Goal: Information Seeking & Learning: Understand process/instructions

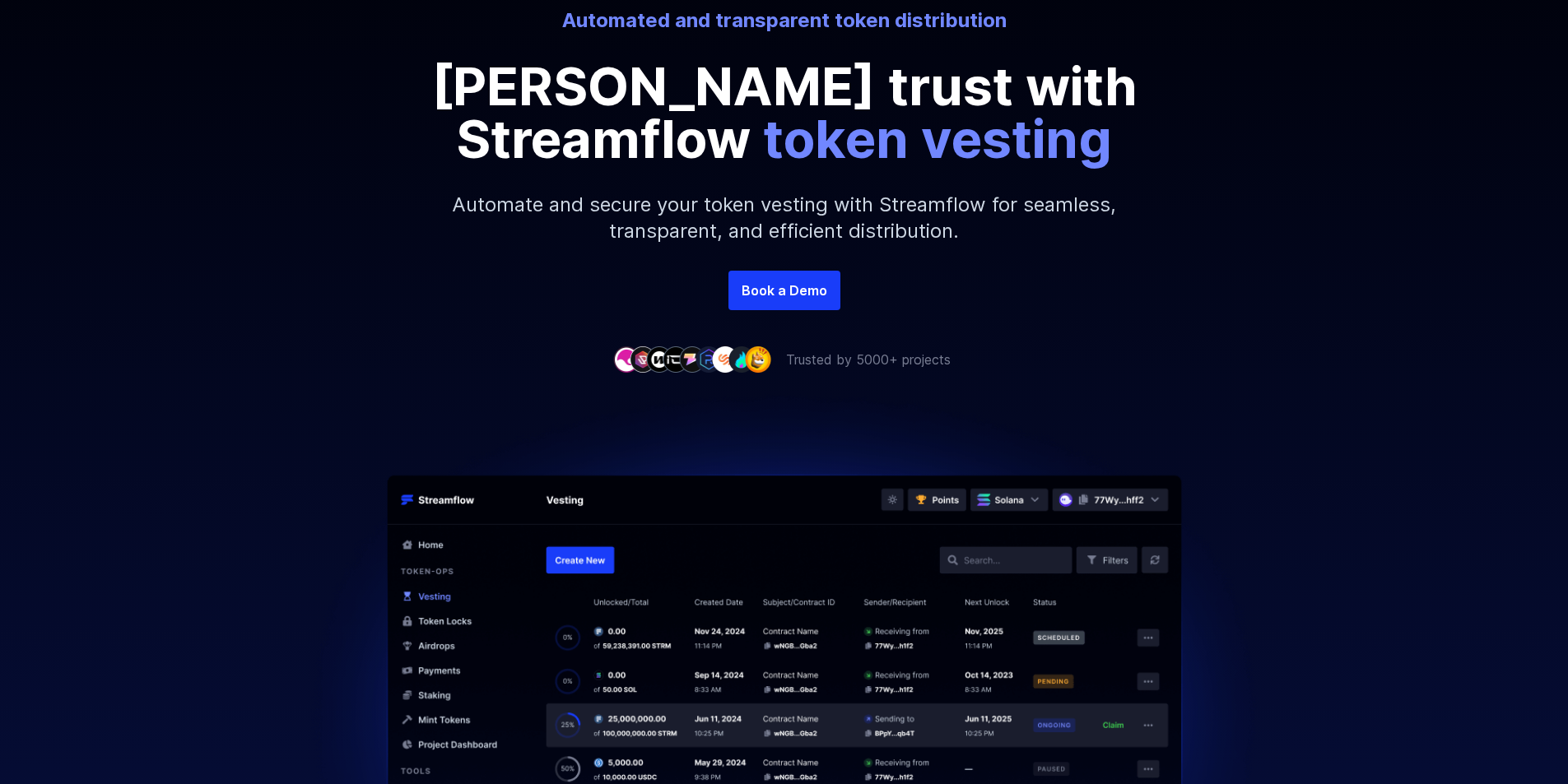
scroll to position [247, 0]
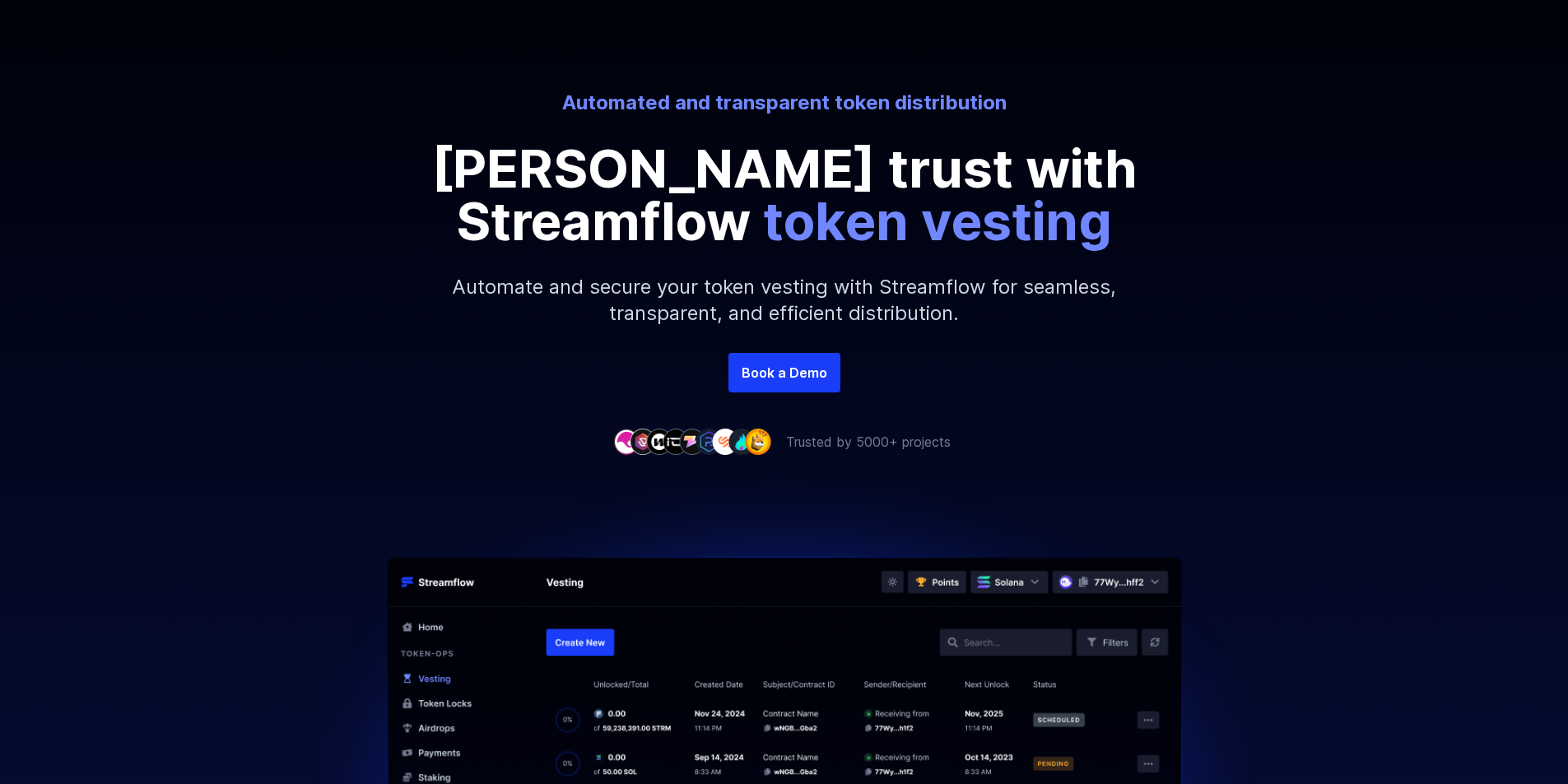
scroll to position [164, 0]
